Goal: Browse casually: Explore the website without a specific task or goal

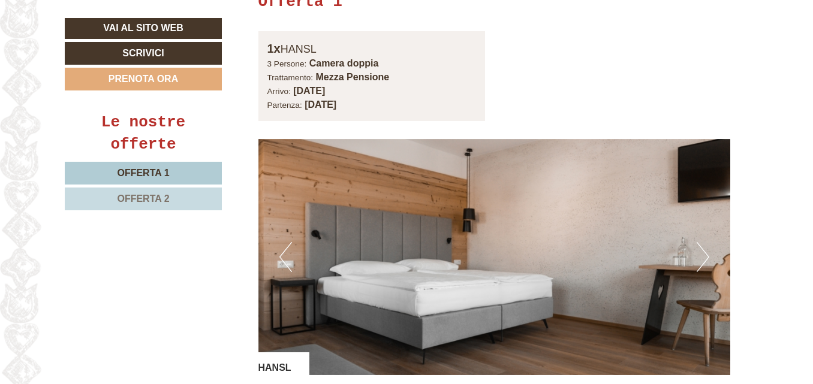
scroll to position [809, 0]
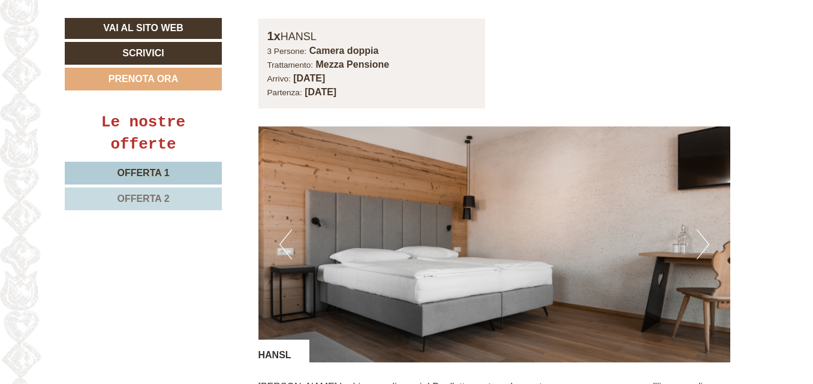
click at [701, 239] on button "Next" at bounding box center [703, 245] width 13 height 30
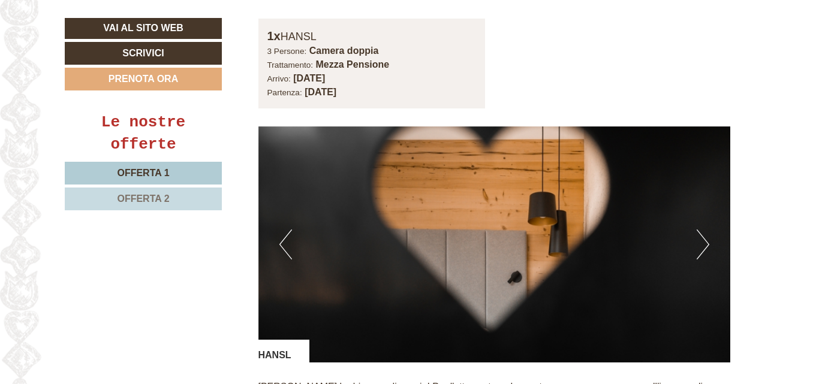
click at [701, 239] on button "Next" at bounding box center [703, 245] width 13 height 30
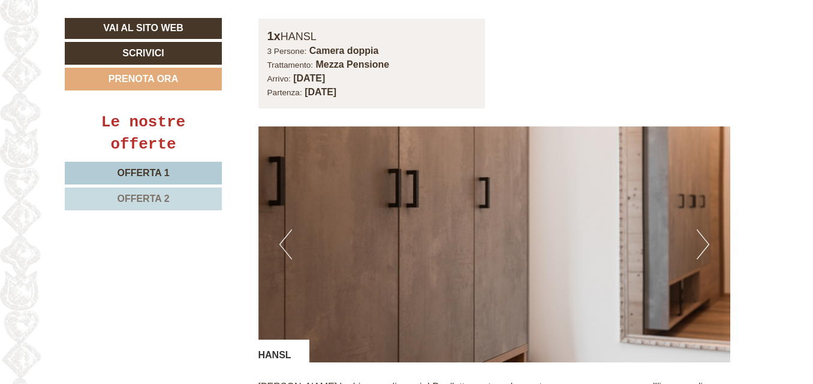
click at [701, 239] on button "Next" at bounding box center [703, 245] width 13 height 30
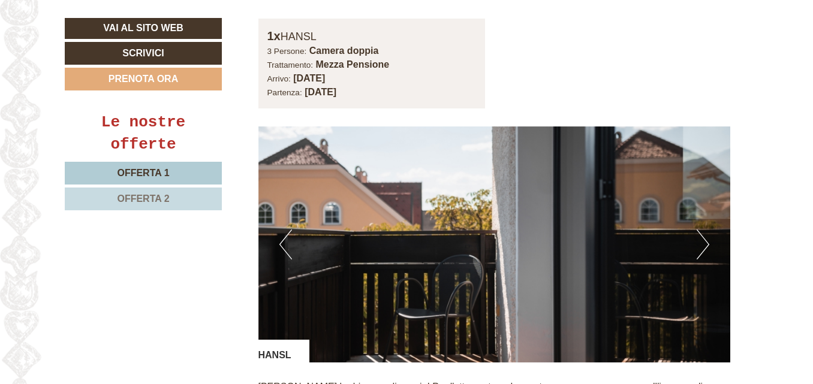
click at [701, 239] on button "Next" at bounding box center [703, 245] width 13 height 30
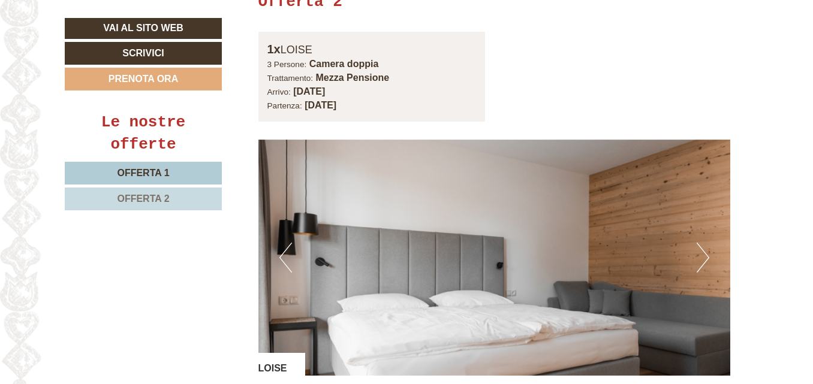
scroll to position [1663, 0]
click at [701, 242] on button "Next" at bounding box center [703, 257] width 13 height 30
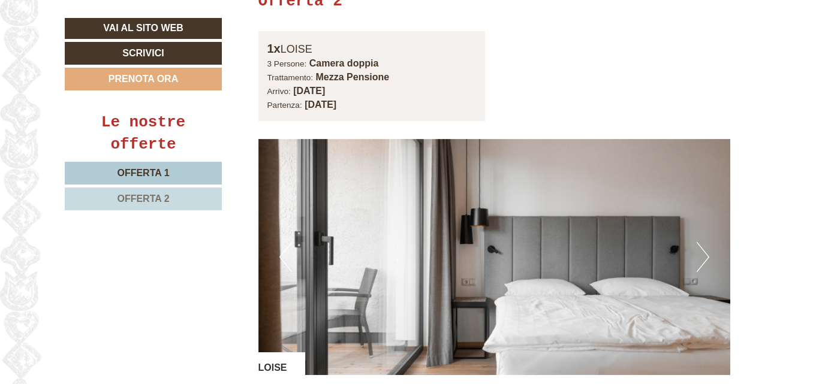
click at [701, 242] on button "Next" at bounding box center [703, 257] width 13 height 30
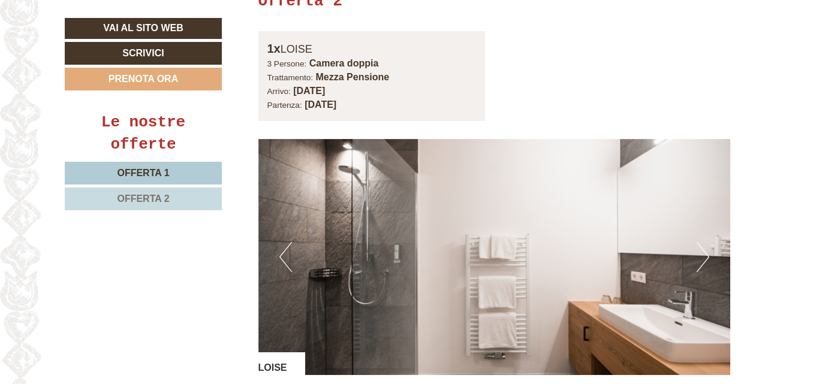
click at [701, 242] on button "Next" at bounding box center [703, 257] width 13 height 30
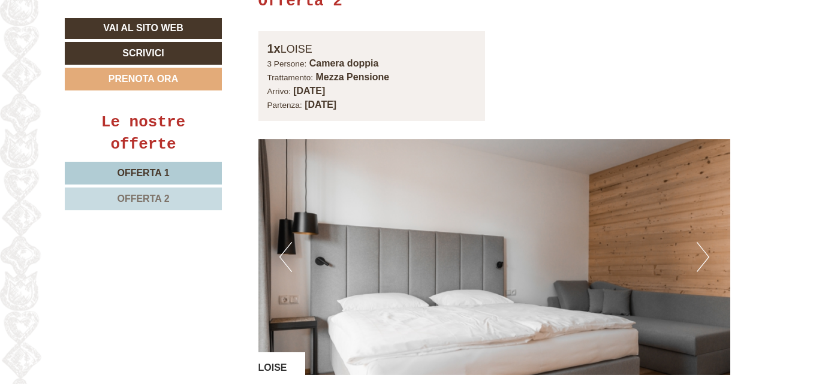
click at [701, 242] on button "Next" at bounding box center [703, 257] width 13 height 30
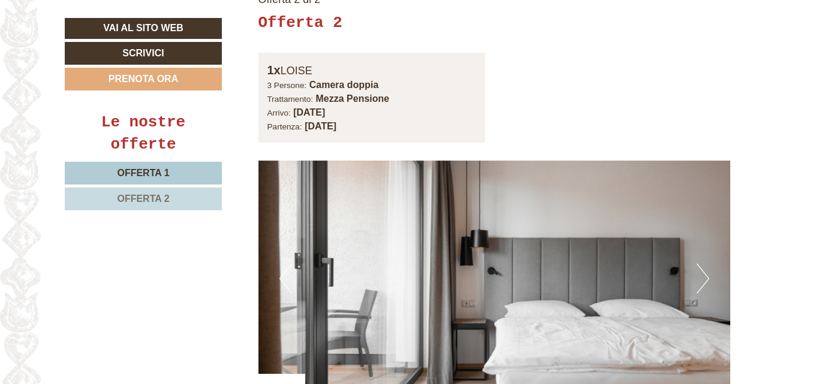
scroll to position [1641, 0]
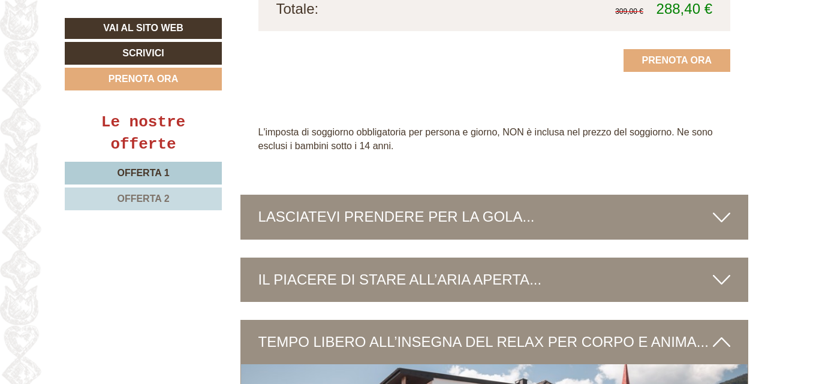
scroll to position [2362, 0]
